Goal: Task Accomplishment & Management: Complete application form

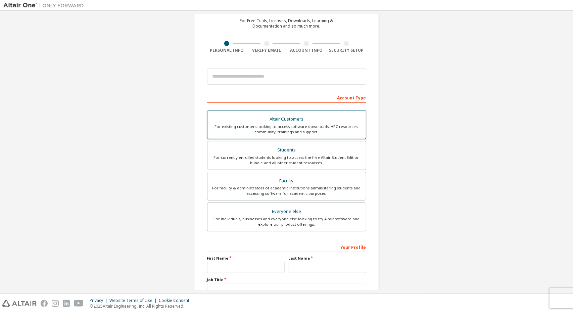
scroll to position [67, 0]
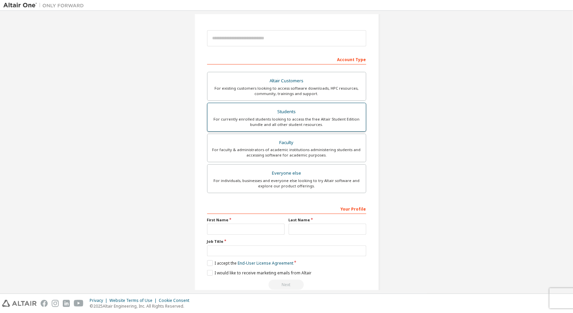
click at [333, 121] on div "For currently enrolled students looking to access the free Altair Student Editi…" at bounding box center [286, 121] width 150 height 11
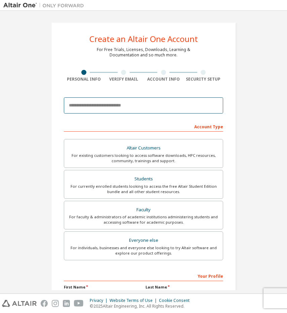
click at [137, 108] on input "email" at bounding box center [143, 105] width 159 height 16
type input "**********"
